Goal: Information Seeking & Learning: Learn about a topic

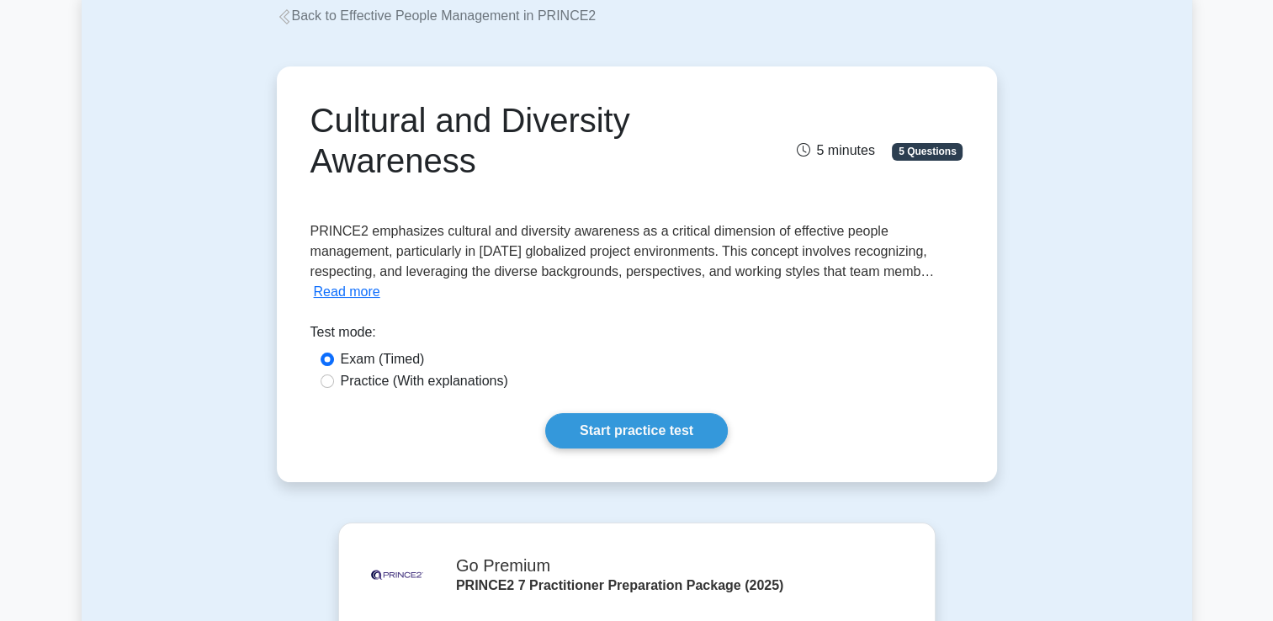
scroll to position [101, 0]
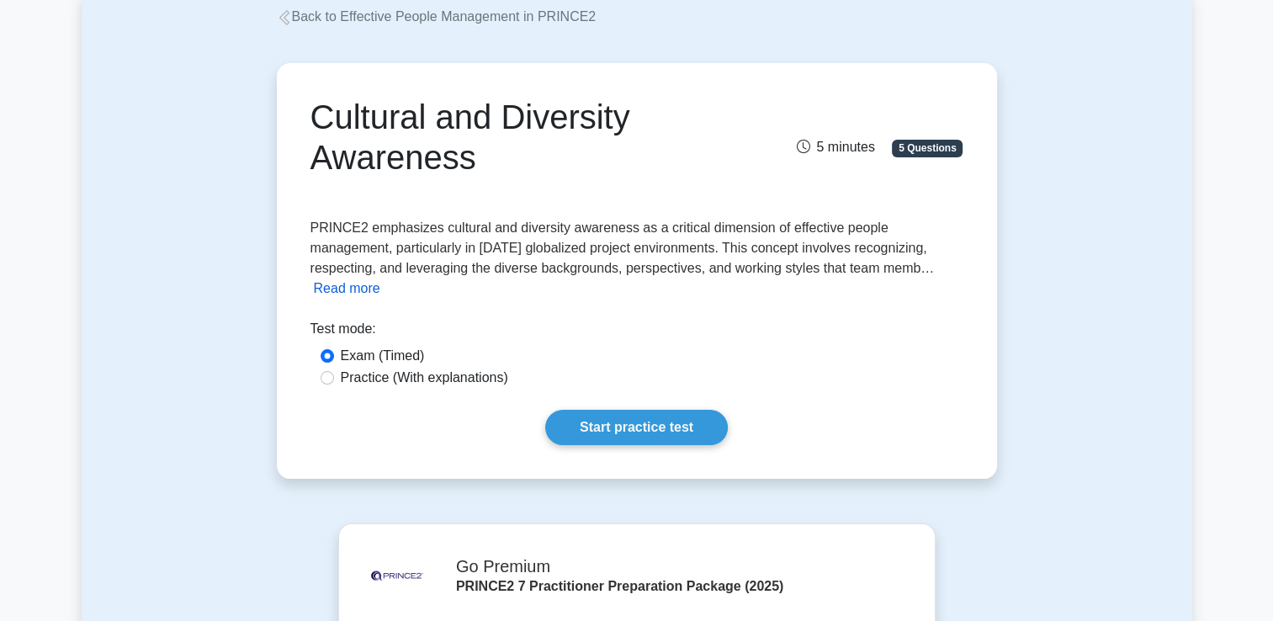
click at [380, 279] on button "Read more" at bounding box center [347, 289] width 66 height 20
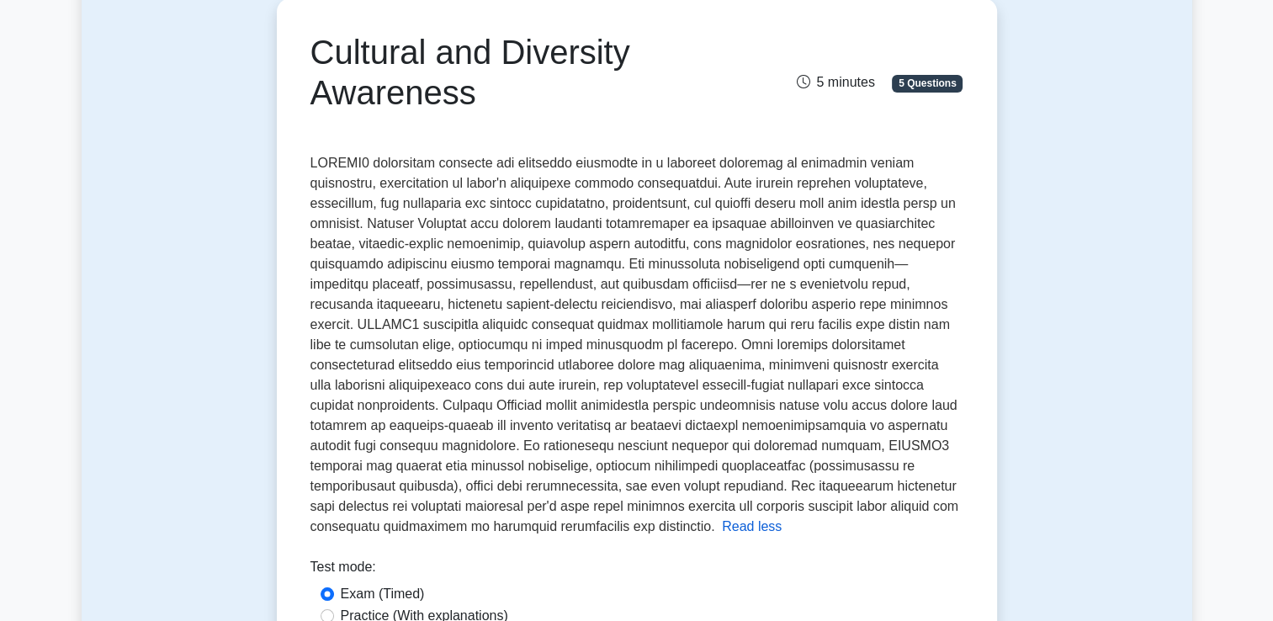
scroll to position [168, 0]
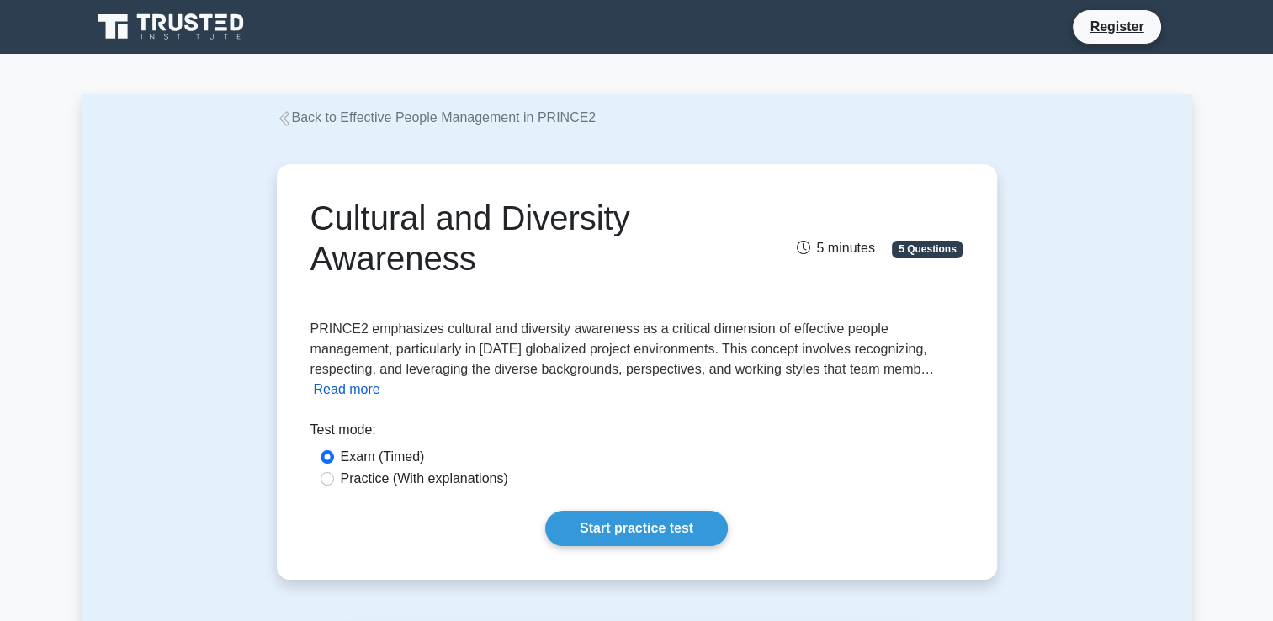
click at [380, 379] on button "Read more" at bounding box center [347, 389] width 66 height 20
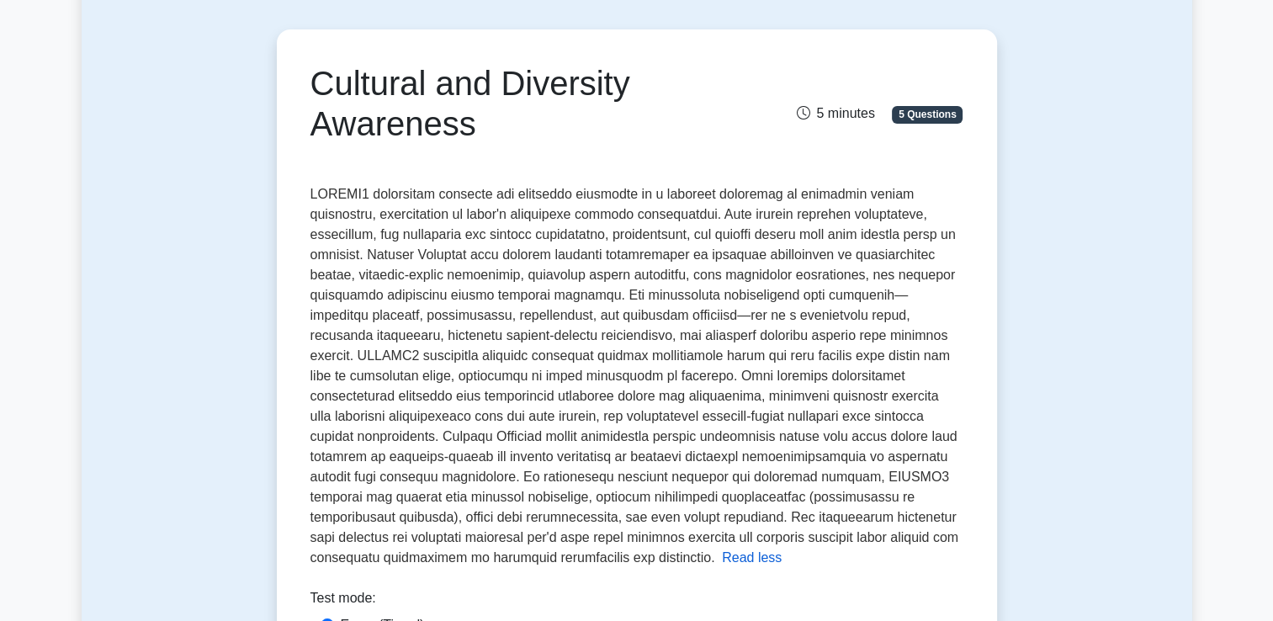
scroll to position [168, 0]
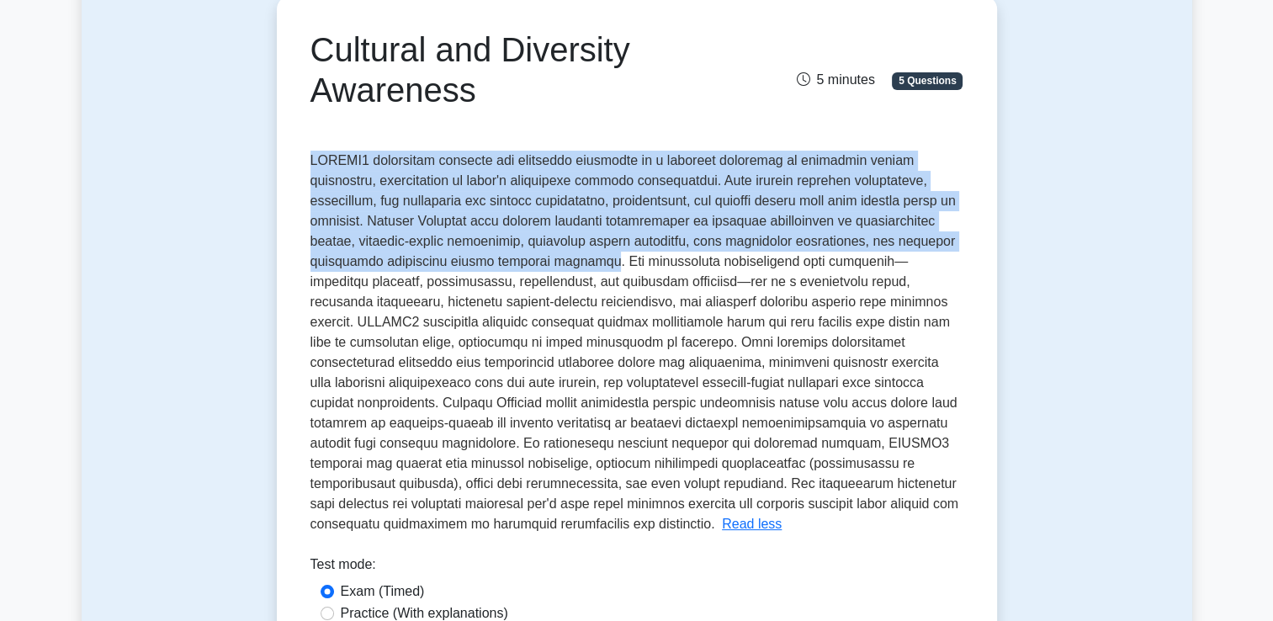
drag, startPoint x: 572, startPoint y: 264, endPoint x: 302, endPoint y: 157, distance: 290.8
click at [302, 157] on div "Cultural and Diversity Awareness 5 minutes 5 Questions Read less Test mode:" at bounding box center [637, 355] width 707 height 705
drag, startPoint x: 302, startPoint y: 157, endPoint x: 382, endPoint y: 190, distance: 86.7
copy span "PRINCE2 emphasizes cultural and diversity awareness as a critical dimension of …"
